Goal: Task Accomplishment & Management: Use online tool/utility

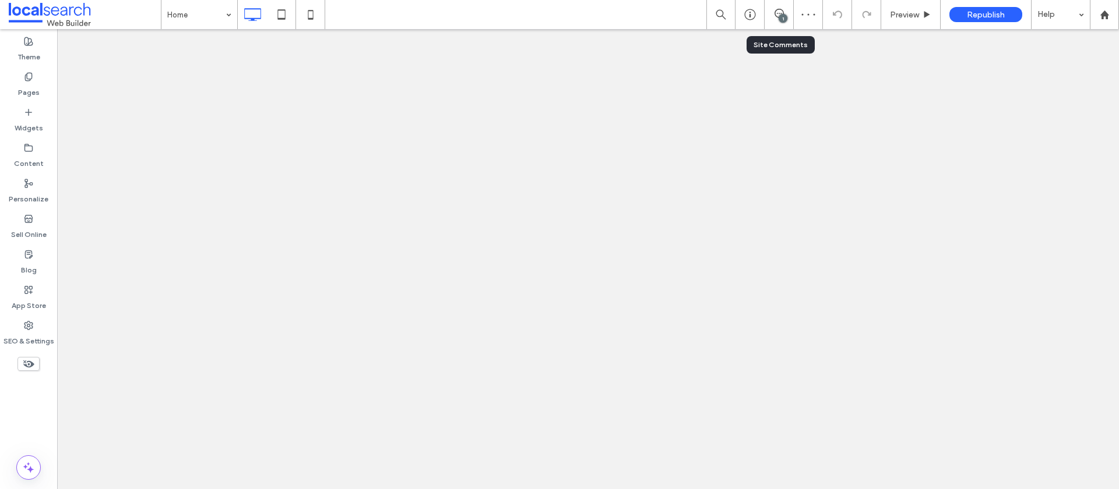
click at [771, 21] on div "1" at bounding box center [778, 14] width 29 height 29
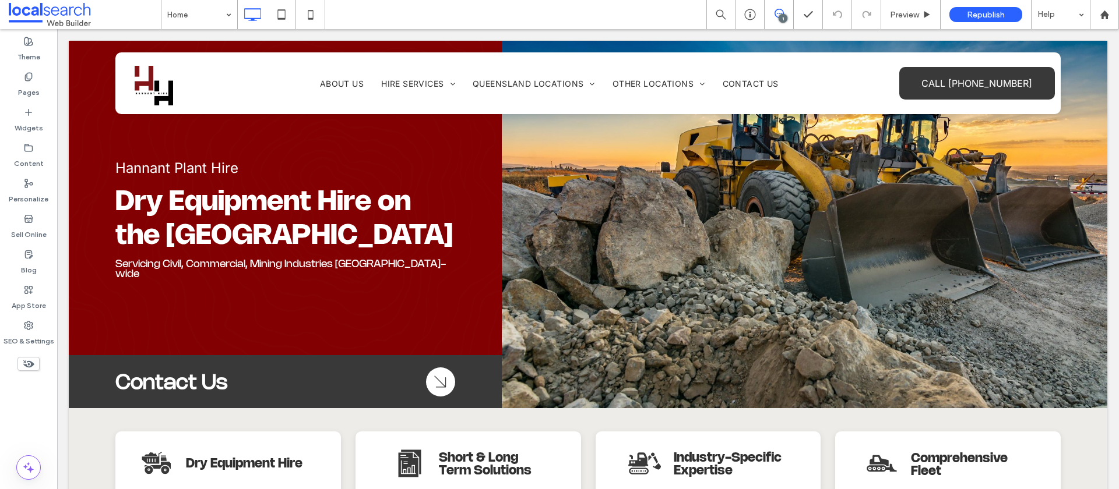
click at [781, 10] on icon at bounding box center [778, 13] width 9 height 9
click at [1104, 135] on use at bounding box center [1106, 135] width 9 height 9
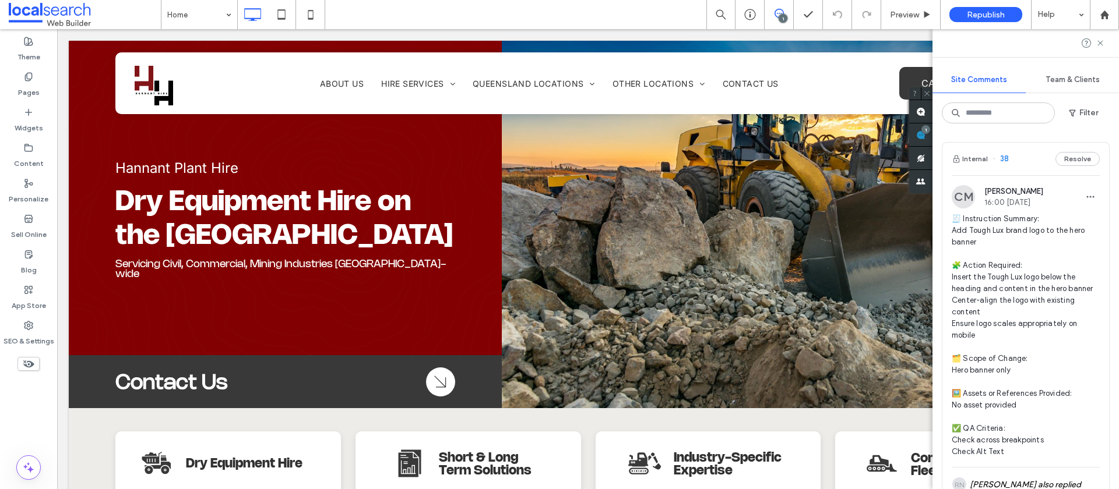
click at [1041, 228] on span "🧾 Instruction Summary: Add Tough Lux brand logo to the hero banner 🧩 Action Req…" at bounding box center [1025, 335] width 148 height 245
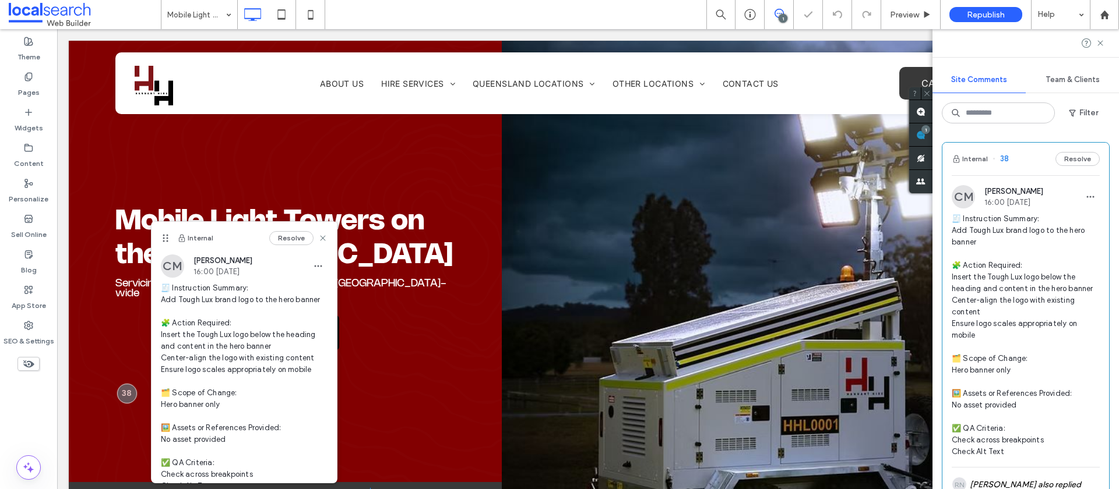
scroll to position [62, 0]
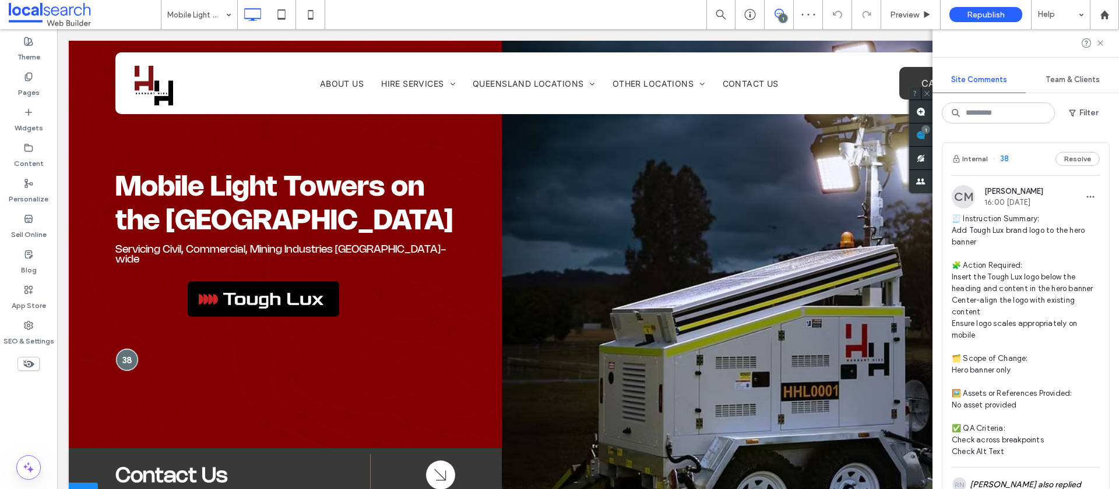
click at [124, 357] on div at bounding box center [127, 360] width 22 height 22
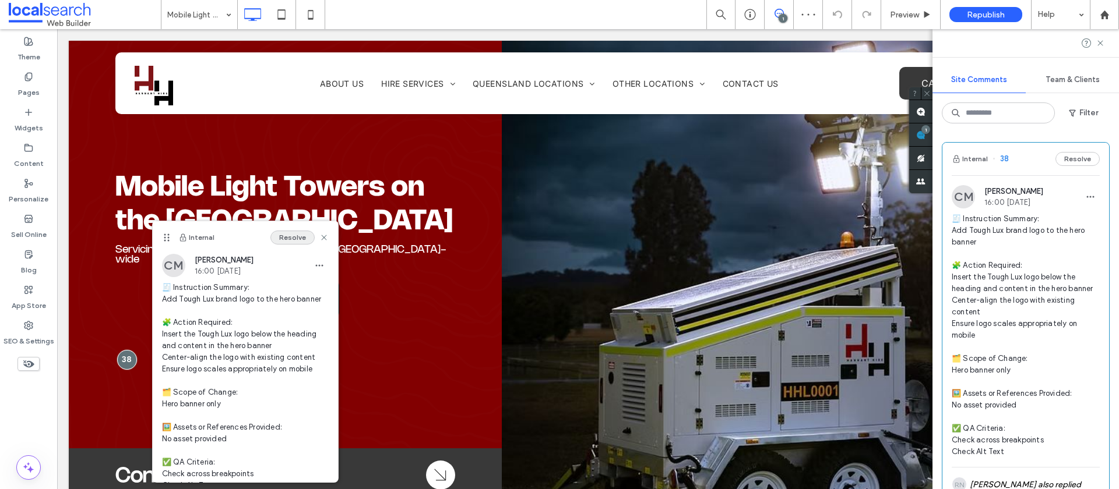
click at [289, 240] on button "Resolve" at bounding box center [292, 238] width 44 height 14
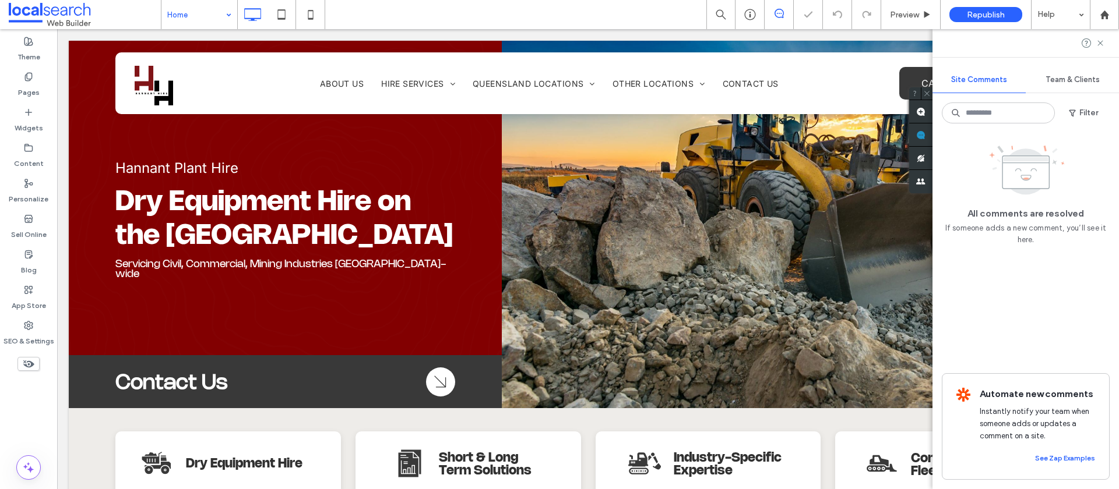
click at [194, 10] on input at bounding box center [196, 14] width 58 height 29
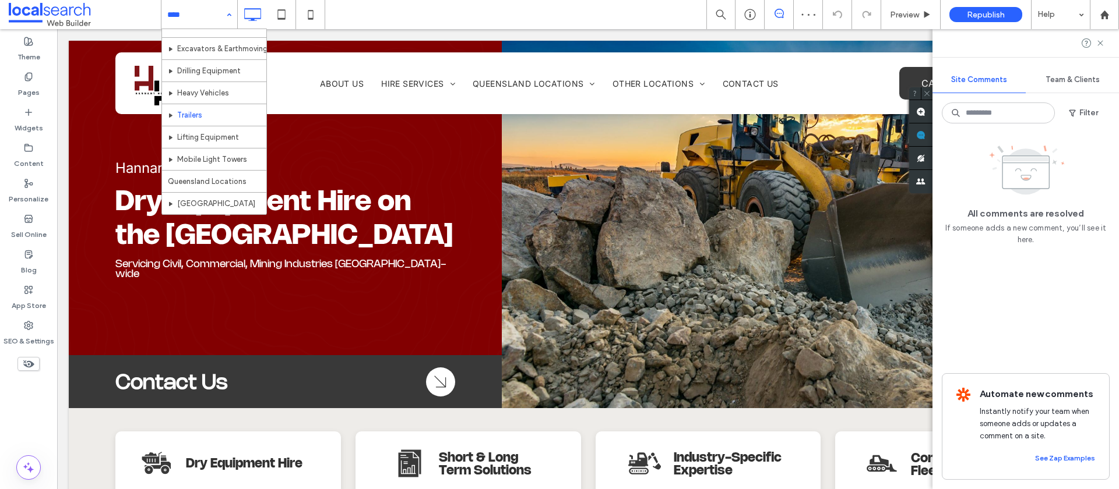
scroll to position [84, 0]
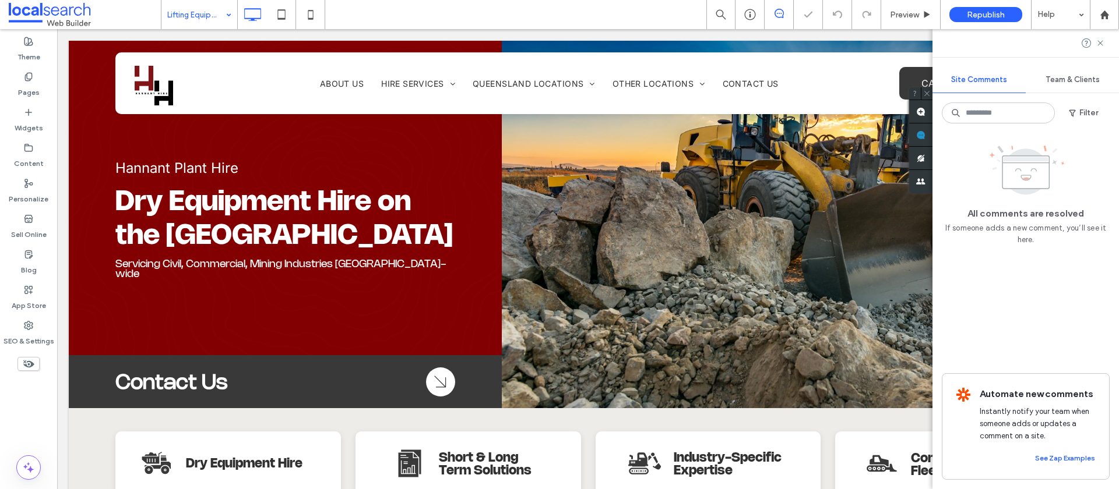
click at [216, 9] on input at bounding box center [196, 14] width 58 height 29
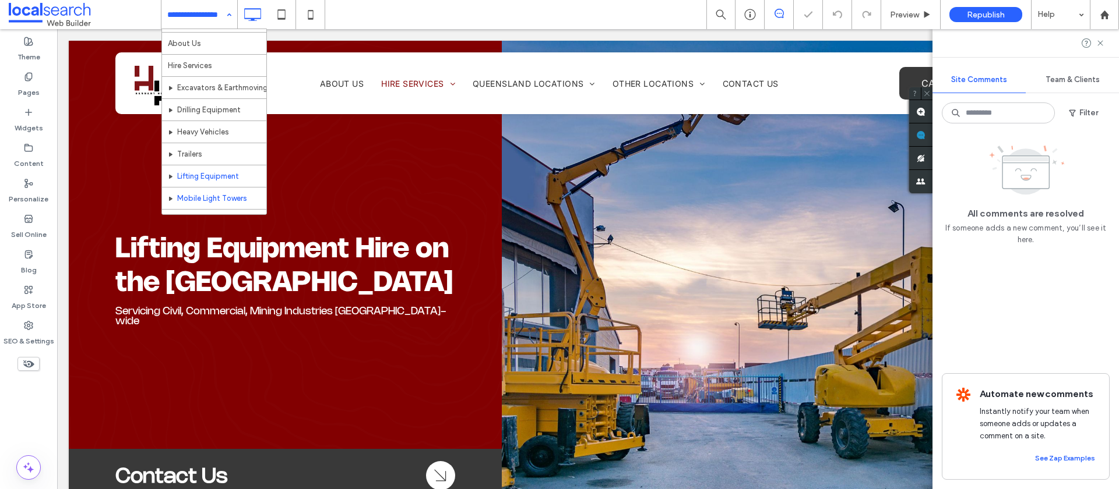
scroll to position [98, 0]
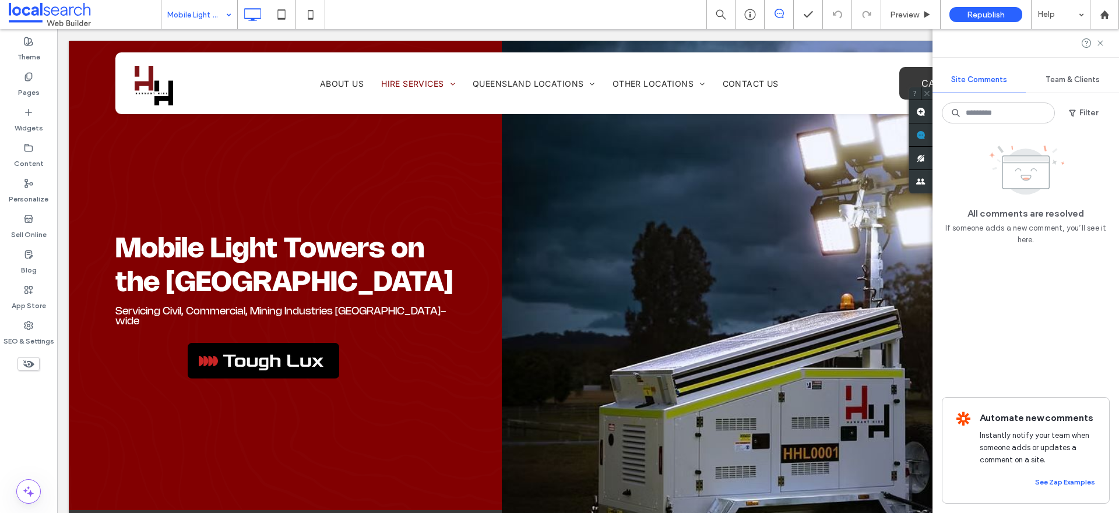
click at [355, 414] on div "Mobile Light Towers on the [GEOGRAPHIC_DATA] Servicing Civil, Commercial, Minin…" at bounding box center [285, 302] width 433 height 523
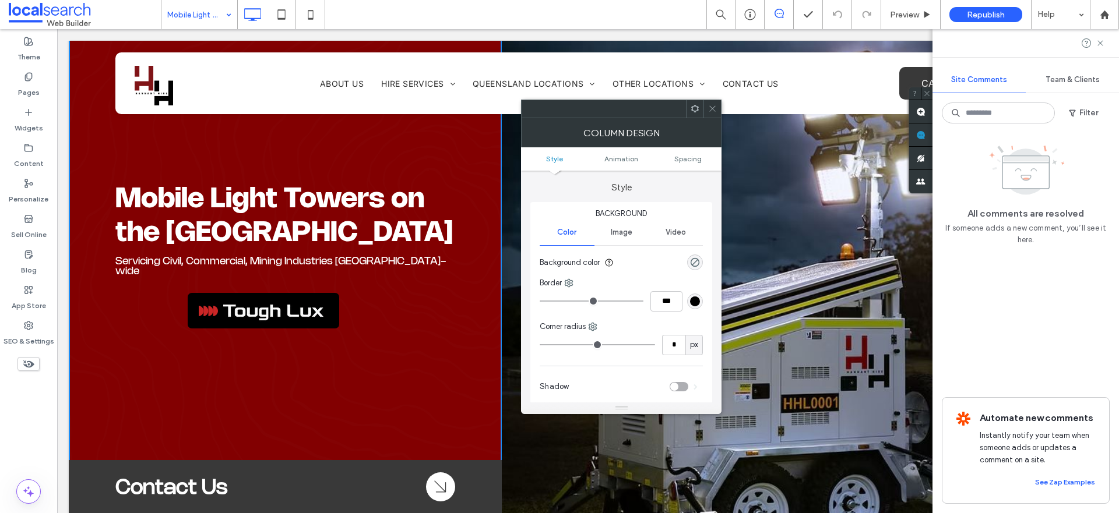
scroll to position [54, 0]
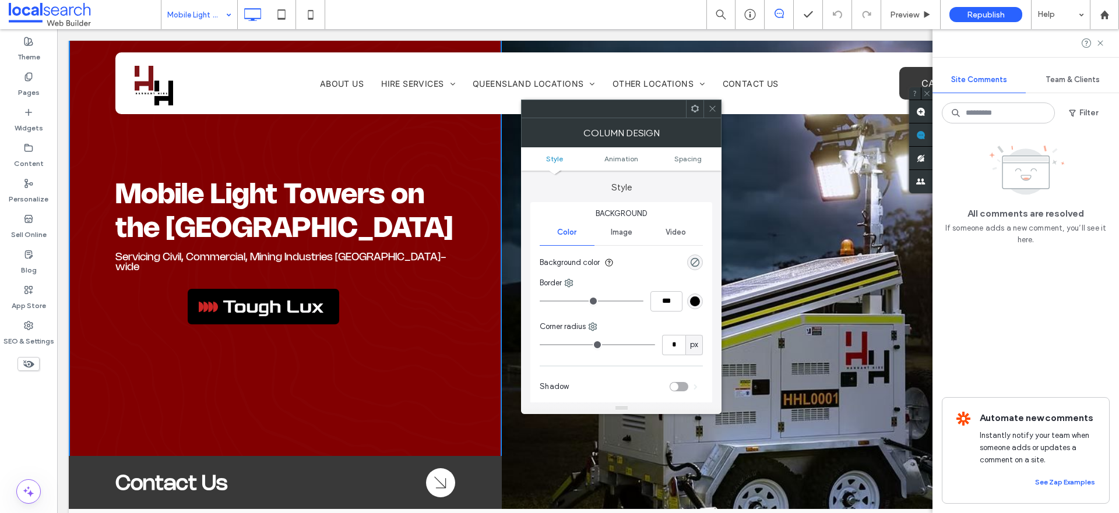
click at [272, 395] on div "Mobile Light Towers on the [GEOGRAPHIC_DATA] Servicing Civil, Commercial, Minin…" at bounding box center [285, 248] width 433 height 523
click at [271, 353] on div "Mobile Light Towers on the [GEOGRAPHIC_DATA] Servicing Civil, Commercial, Minin…" at bounding box center [285, 248] width 433 height 523
click at [273, 352] on div "Mobile Light Towers on the [GEOGRAPHIC_DATA] Servicing Civil, Commercial, Minin…" at bounding box center [285, 248] width 433 height 523
click at [709, 107] on icon at bounding box center [712, 108] width 9 height 9
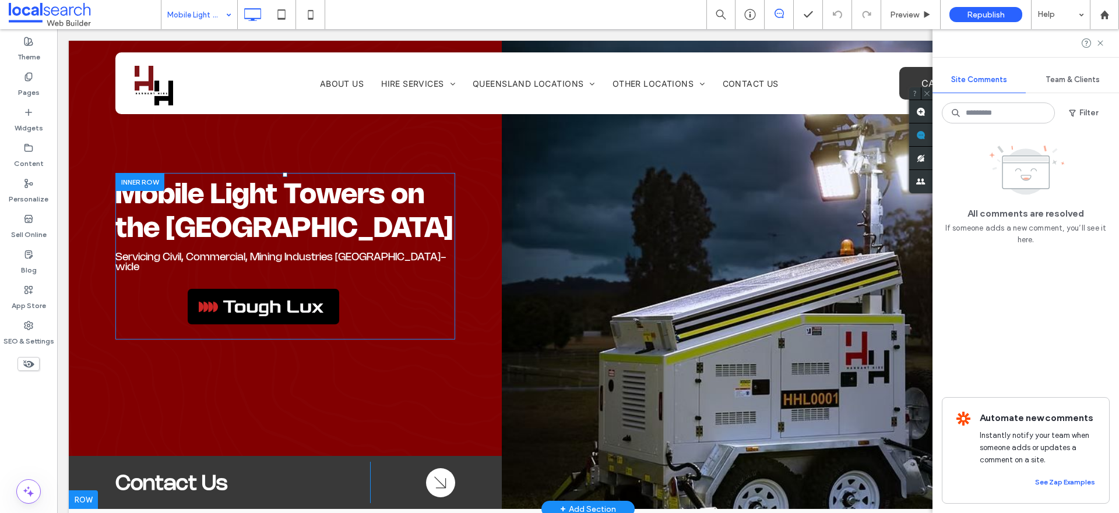
click at [400, 301] on div "Mobile Light Towers on the [GEOGRAPHIC_DATA] Servicing Civil, Commercial, Minin…" at bounding box center [285, 256] width 340 height 167
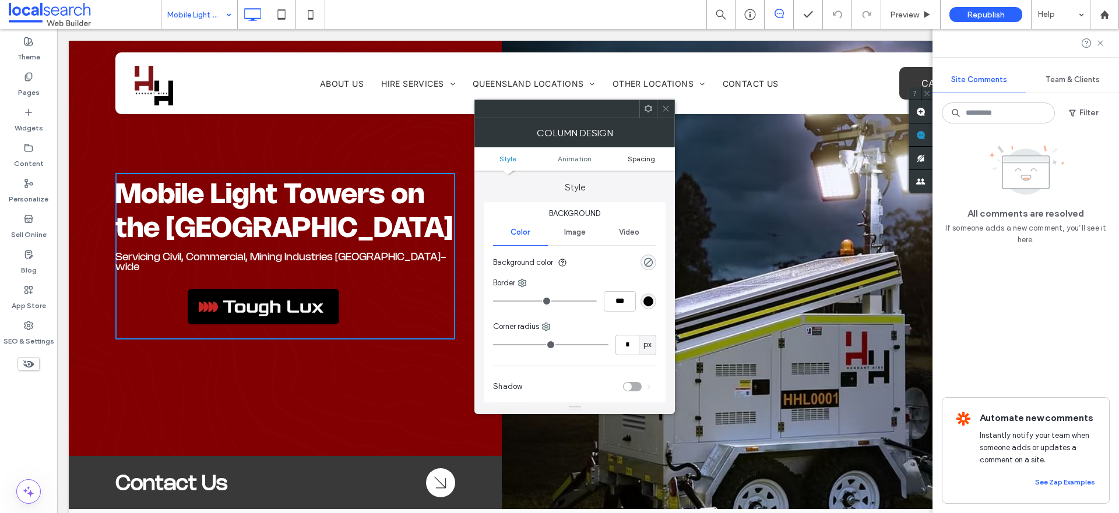
click at [631, 156] on span "Spacing" at bounding box center [641, 158] width 27 height 9
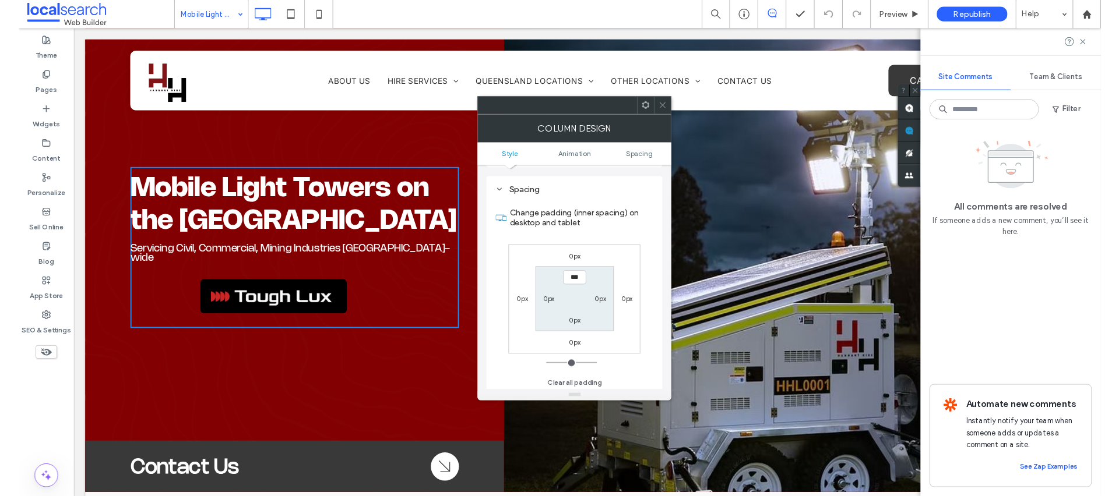
scroll to position [273, 0]
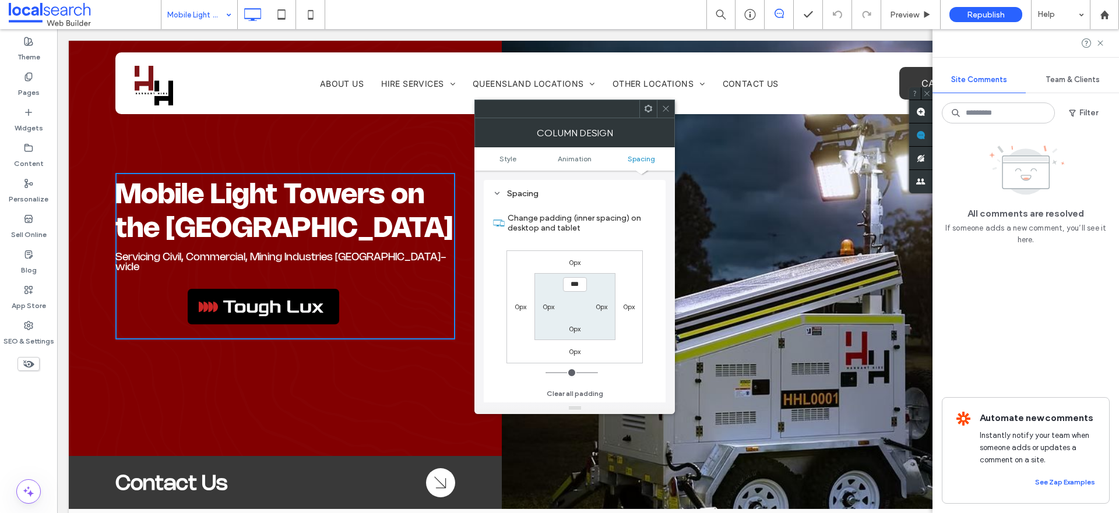
click at [667, 107] on use at bounding box center [666, 109] width 6 height 6
